Goal: Task Accomplishment & Management: Use online tool/utility

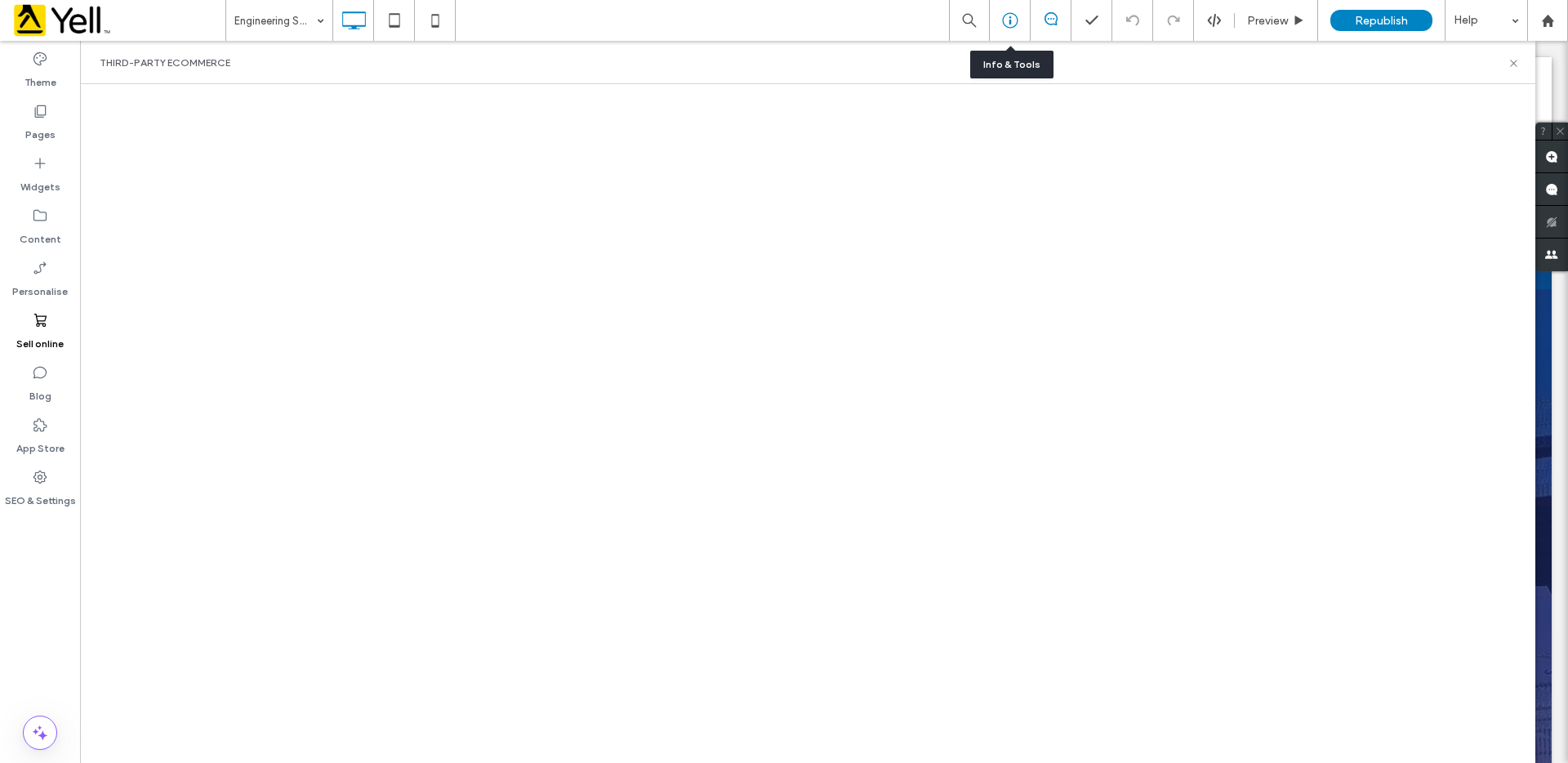
click at [1007, 17] on icon at bounding box center [1010, 21] width 16 height 16
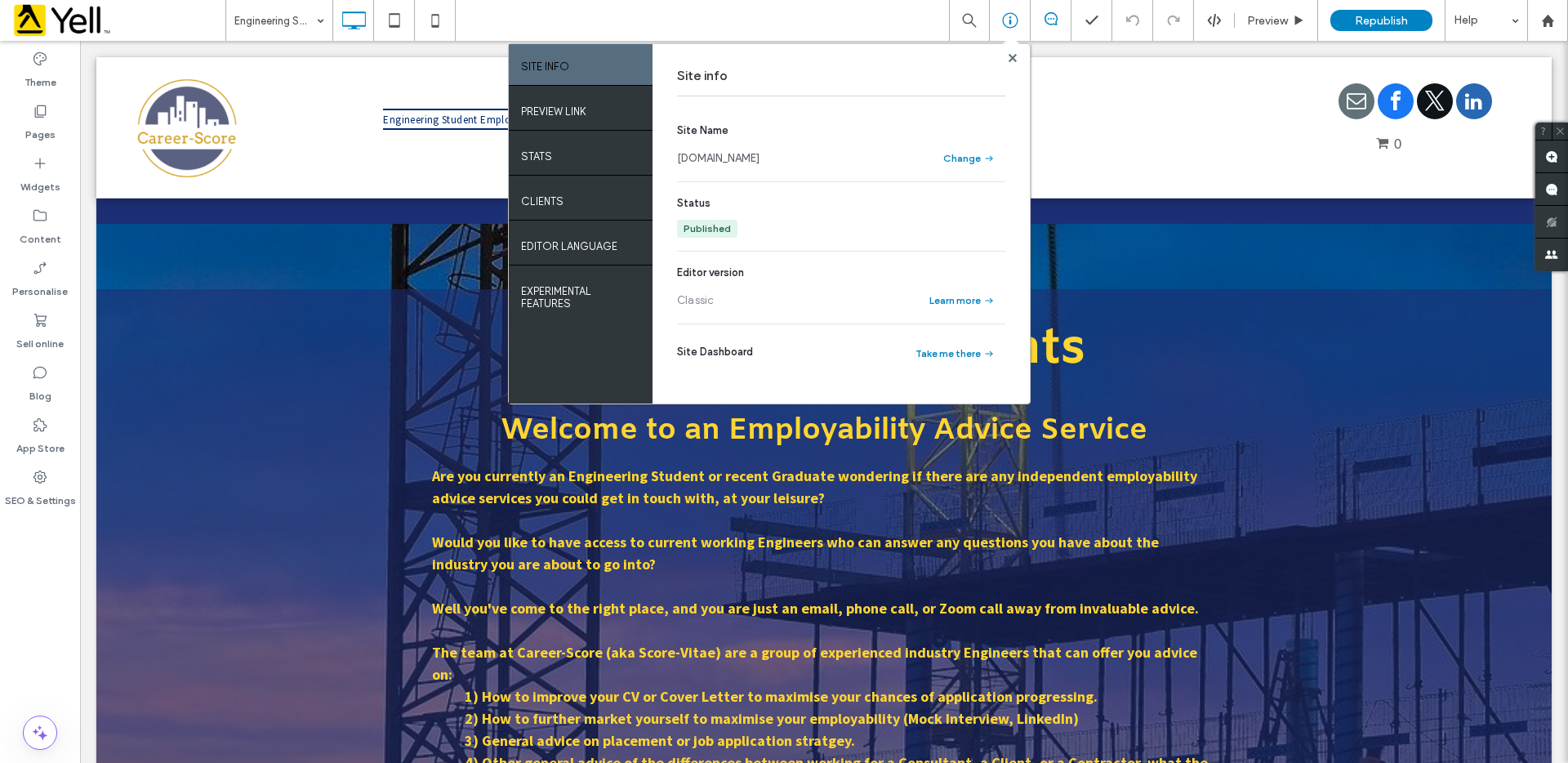
click at [731, 157] on link "www.career-score.co.uk" at bounding box center [718, 158] width 82 height 16
